Goal: Transaction & Acquisition: Purchase product/service

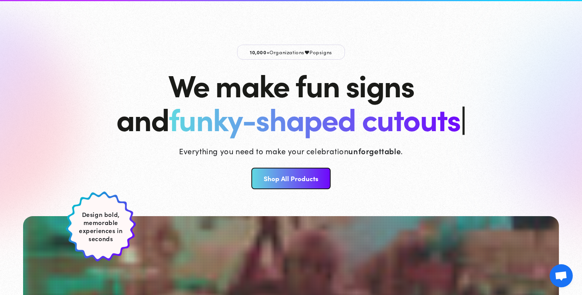
scroll to position [735, 0]
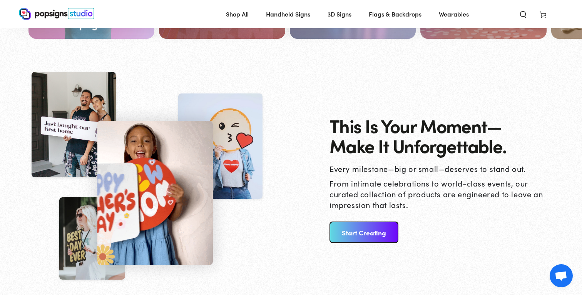
click at [370, 244] on div "This Is Your Moment— Make It Unforgettable. Every milestone—big or small—deserv…" at bounding box center [418, 180] width 254 height 226
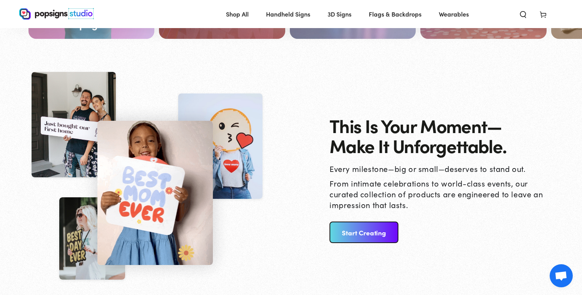
click at [358, 239] on link "Start Creating" at bounding box center [363, 233] width 69 height 22
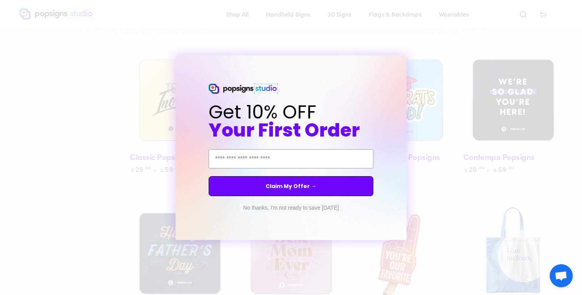
scroll to position [569, 0]
click at [405, 61] on circle "Close dialog" at bounding box center [407, 62] width 7 height 7
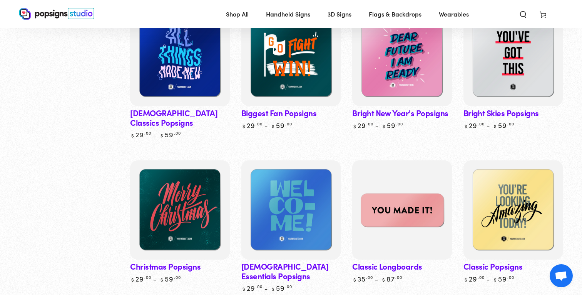
scroll to position [318, 0]
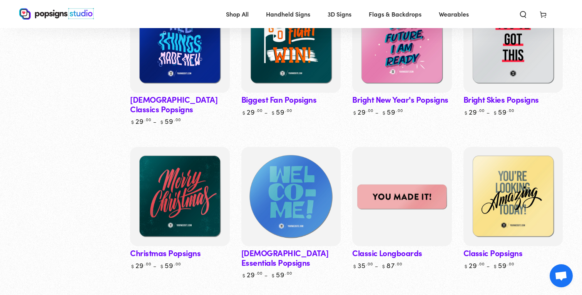
click at [306, 187] on img at bounding box center [291, 196] width 102 height 102
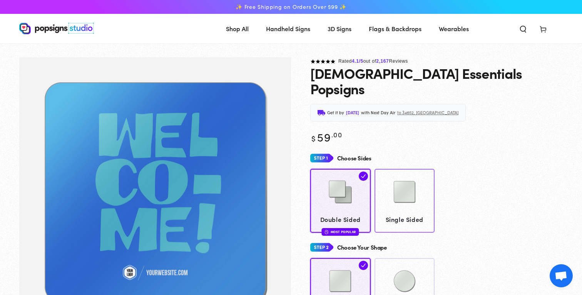
click at [408, 214] on span "Single Sided" at bounding box center [404, 219] width 53 height 11
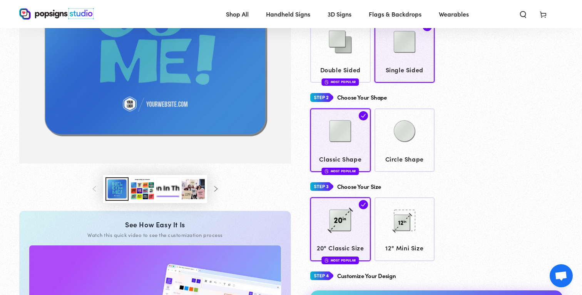
scroll to position [172, 0]
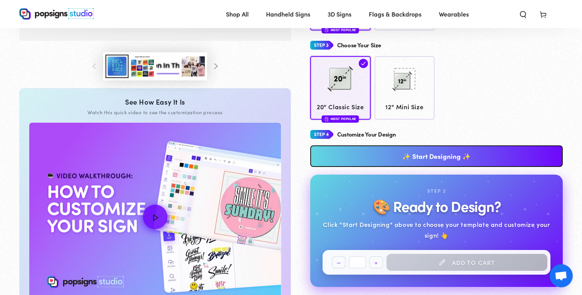
scroll to position [301, 0]
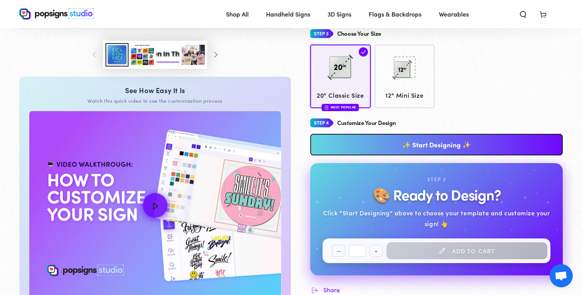
click at [440, 134] on link "✨ Start Designing ✨" at bounding box center [436, 145] width 252 height 22
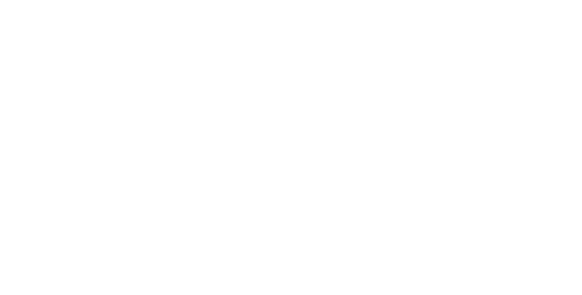
scroll to position [0, 0]
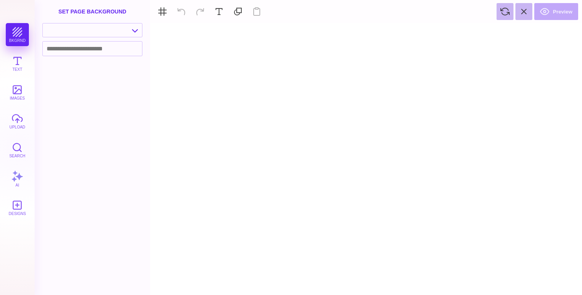
type textarea "An ancient tree with a door leading to a magical world"
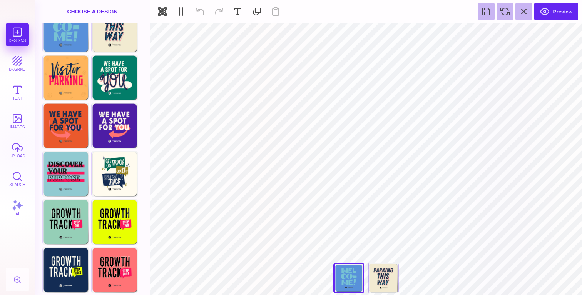
scroll to position [17, 0]
type input "#77C3D4"
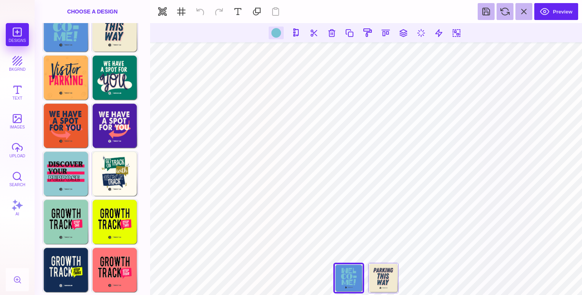
click at [273, 37] on div at bounding box center [276, 33] width 15 height 13
click at [277, 32] on div at bounding box center [276, 33] width 10 height 10
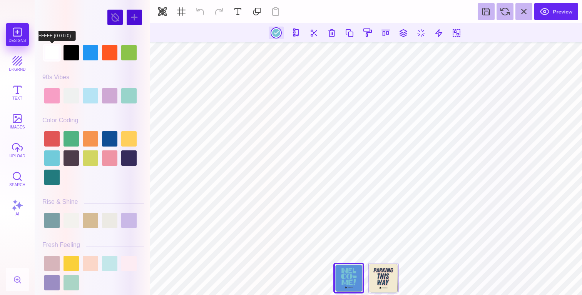
click at [56, 48] on div at bounding box center [51, 52] width 15 height 15
type input "#FFFFFF"
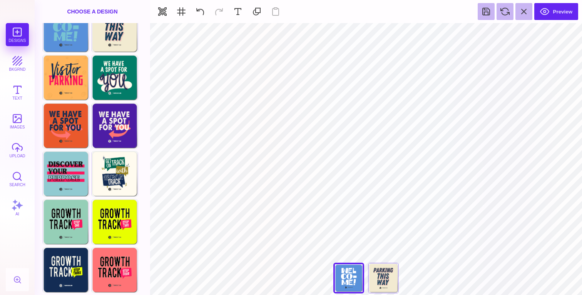
type input "#5891DA"
click at [340, 34] on button at bounding box center [340, 32] width 15 height 15
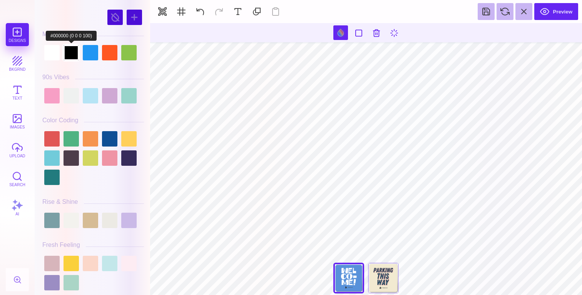
click at [74, 52] on div at bounding box center [71, 52] width 15 height 15
type input "#FFFFFF"
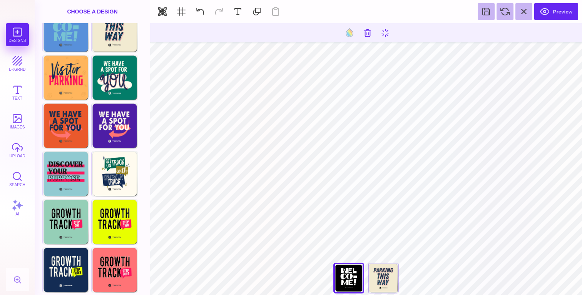
type input "#FFFFFF"
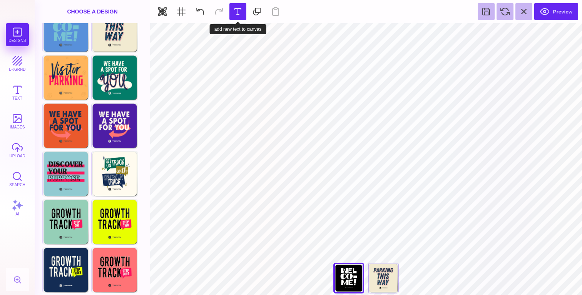
click at [238, 15] on button at bounding box center [237, 11] width 17 height 17
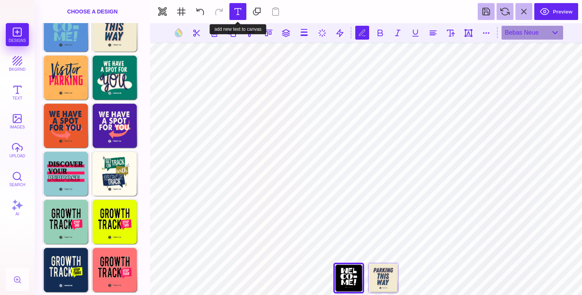
scroll to position [0, 0]
type textarea "*******"
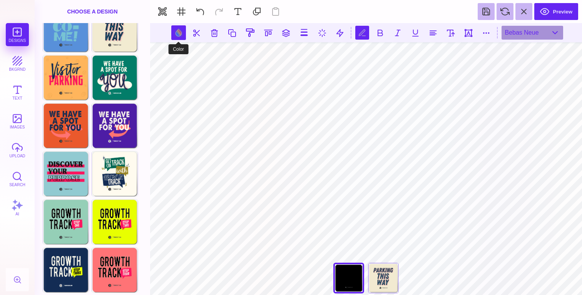
click at [178, 33] on button at bounding box center [178, 32] width 15 height 15
type input "#000000"
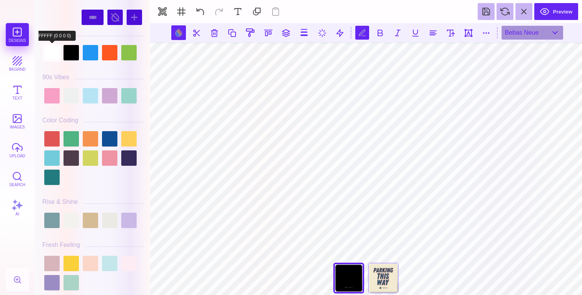
click at [52, 55] on div at bounding box center [51, 52] width 15 height 15
type input "#FFFFFF"
type textarea "********"
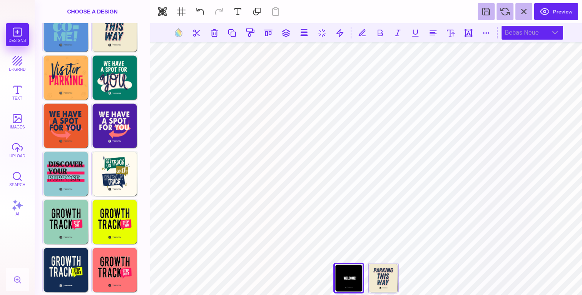
click at [523, 33] on div "Bebas Neue" at bounding box center [533, 33] width 62 height 14
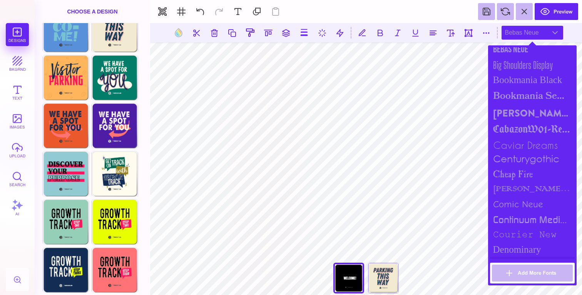
scroll to position [252, 0]
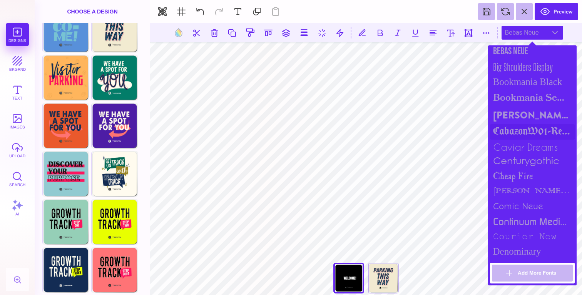
click at [537, 130] on div "CabazonW01-Regular" at bounding box center [532, 131] width 85 height 15
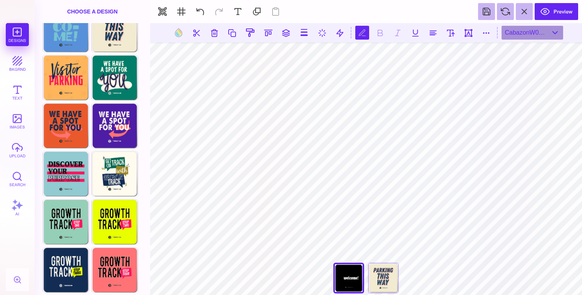
type textarea "*"
type textarea "********"
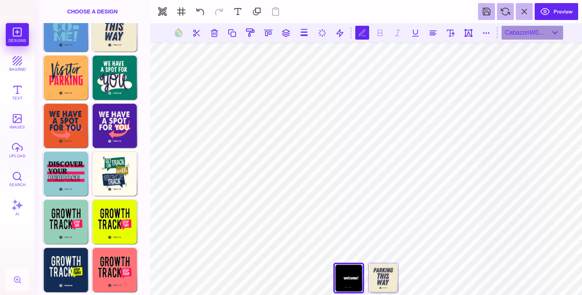
scroll to position [0, 1]
click at [533, 34] on div "CabazonW01-Regular" at bounding box center [533, 33] width 62 height 14
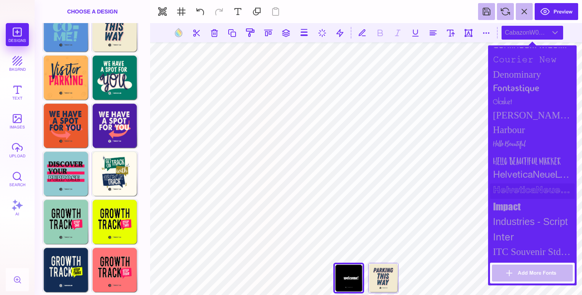
scroll to position [425, 0]
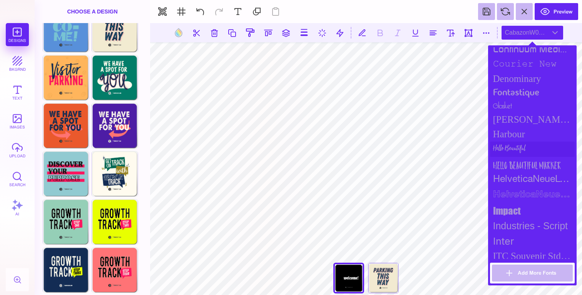
click at [528, 146] on div "Hello Beautiful" at bounding box center [532, 149] width 85 height 15
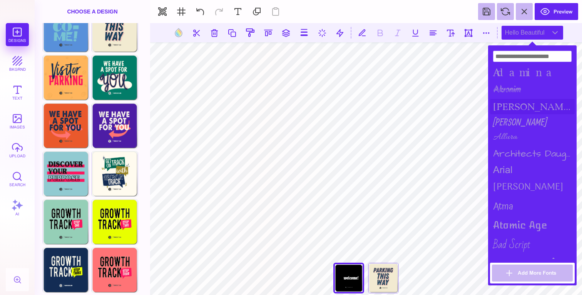
scroll to position [0, 0]
click at [505, 105] on div "alida" at bounding box center [532, 106] width 85 height 15
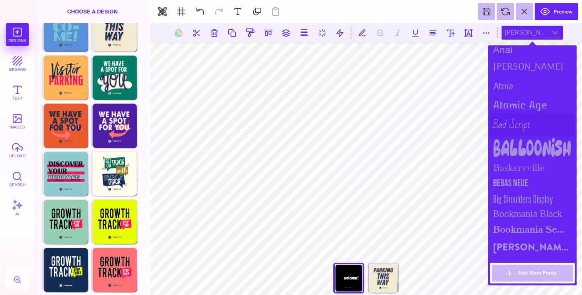
scroll to position [122, 0]
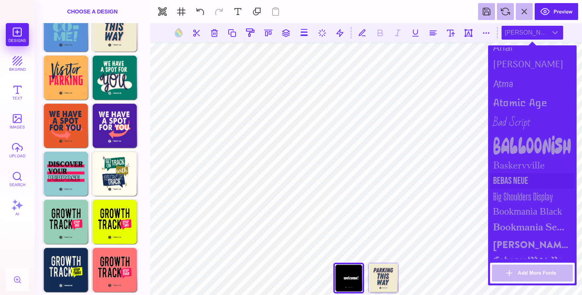
click at [517, 180] on div "Bebas Neue" at bounding box center [532, 181] width 85 height 16
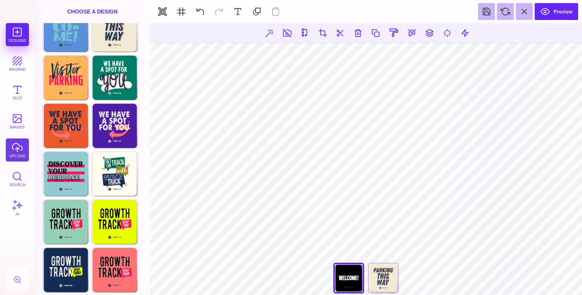
click at [19, 149] on button "upload" at bounding box center [17, 150] width 23 height 23
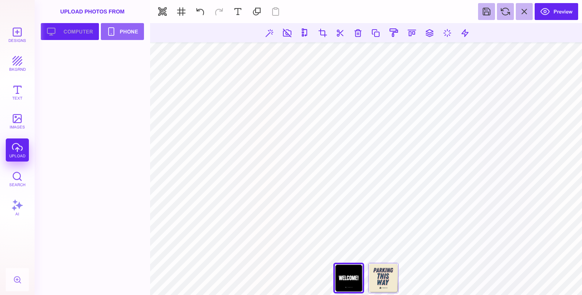
click at [73, 33] on button "Upload your artwork Computer" at bounding box center [70, 31] width 58 height 17
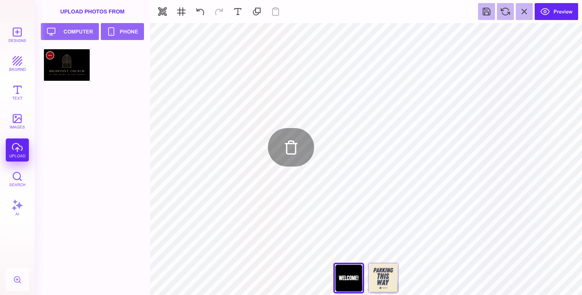
click at [67, 73] on div at bounding box center [66, 65] width 49 height 35
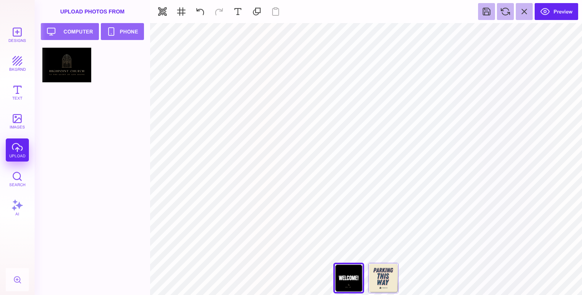
type input "#FFFFFF"
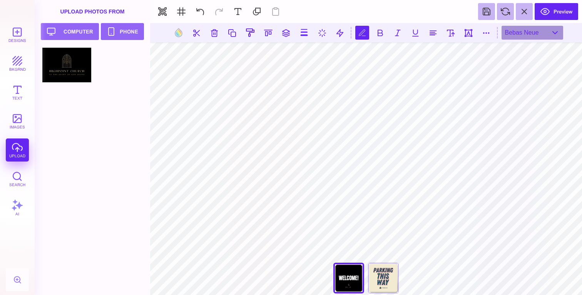
scroll to position [0, 0]
